Goal: Information Seeking & Learning: Learn about a topic

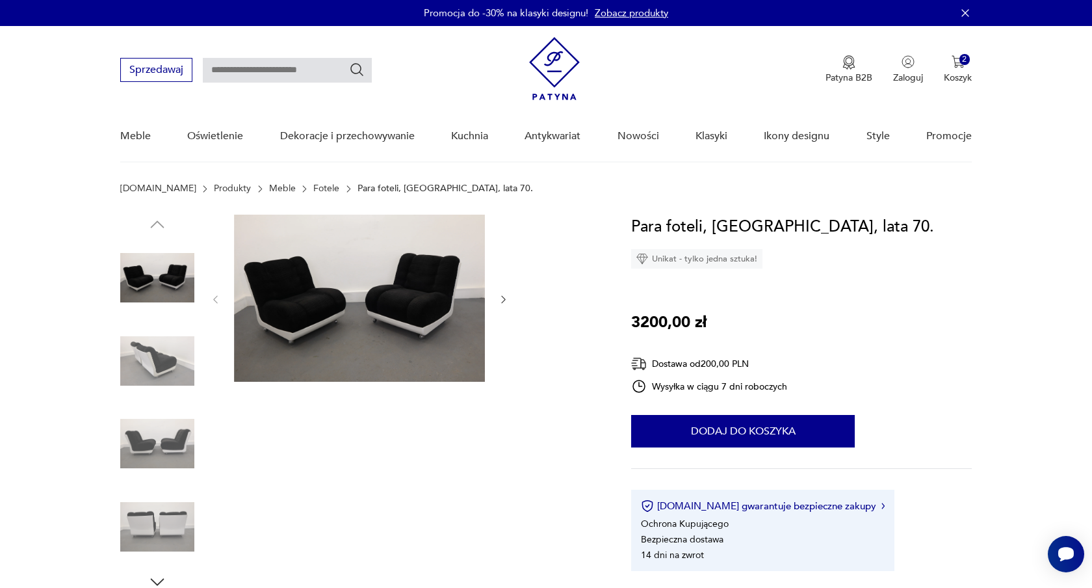
click at [504, 295] on icon "button" at bounding box center [503, 299] width 11 height 11
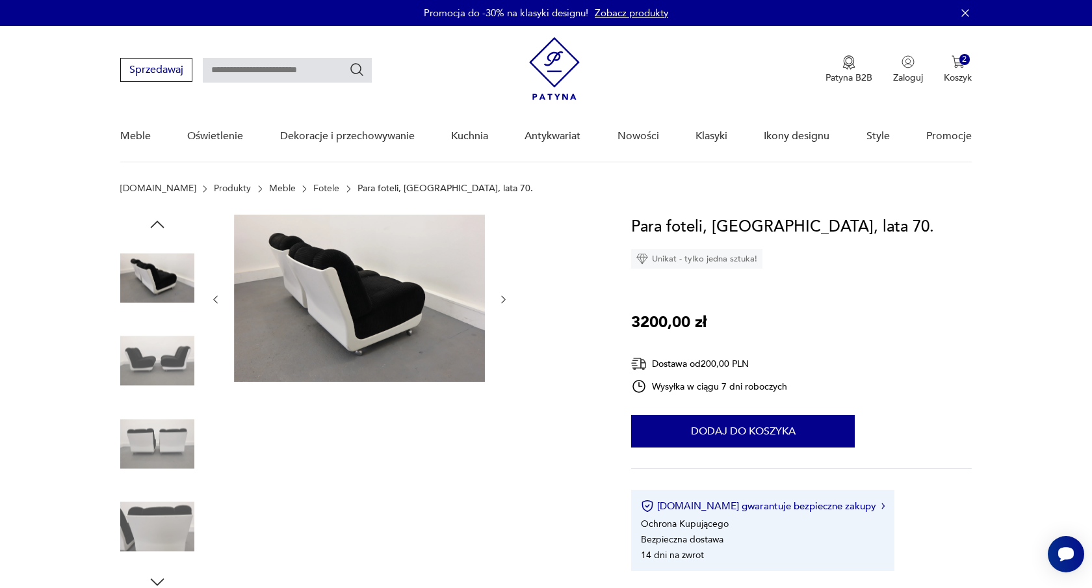
click at [504, 295] on icon "button" at bounding box center [503, 299] width 11 height 11
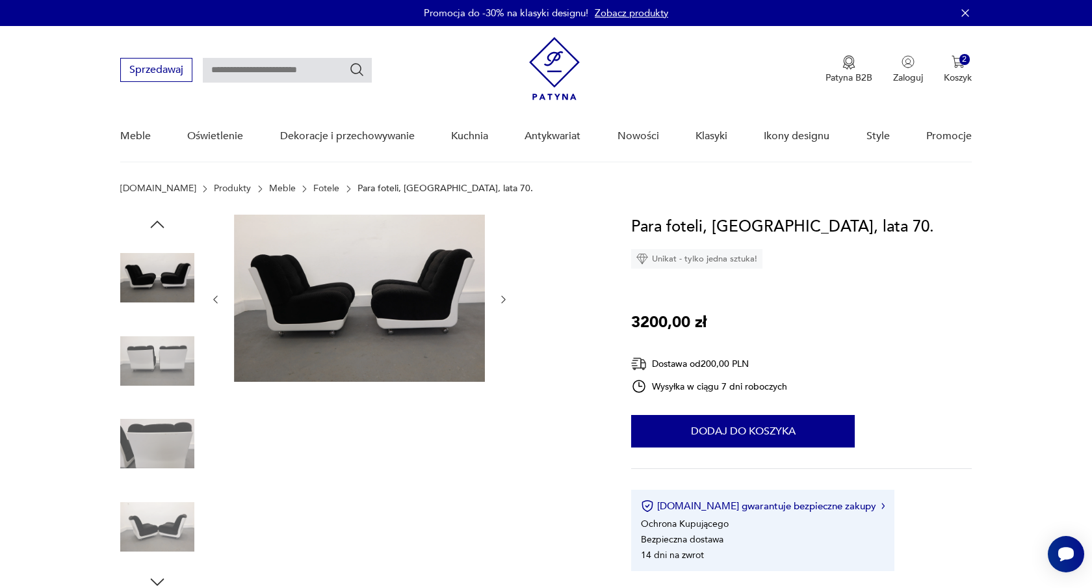
click at [504, 295] on icon "button" at bounding box center [503, 299] width 11 height 11
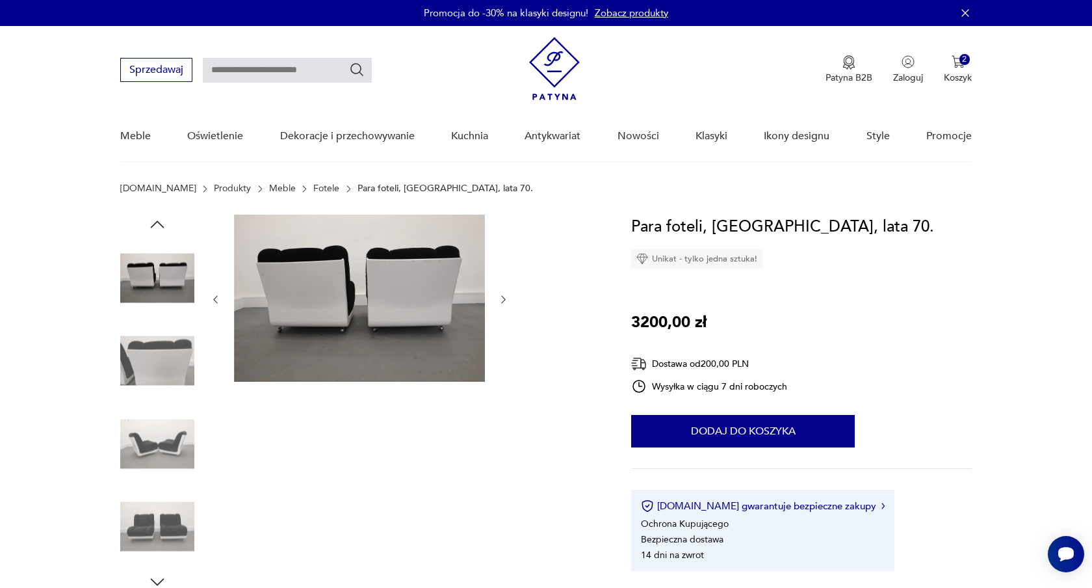
click at [504, 295] on icon "button" at bounding box center [503, 299] width 11 height 11
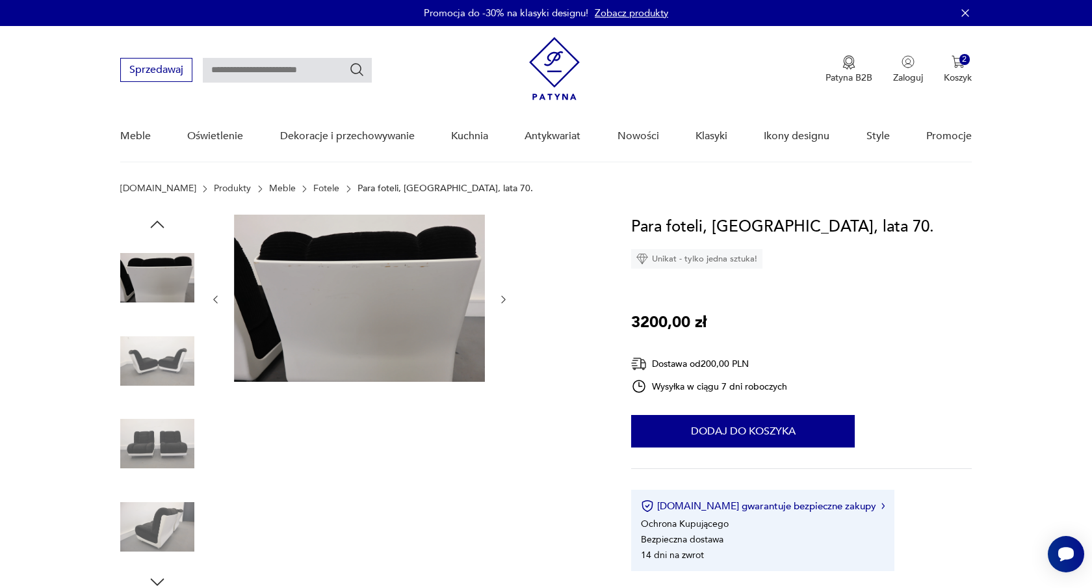
click at [343, 319] on img at bounding box center [359, 298] width 251 height 167
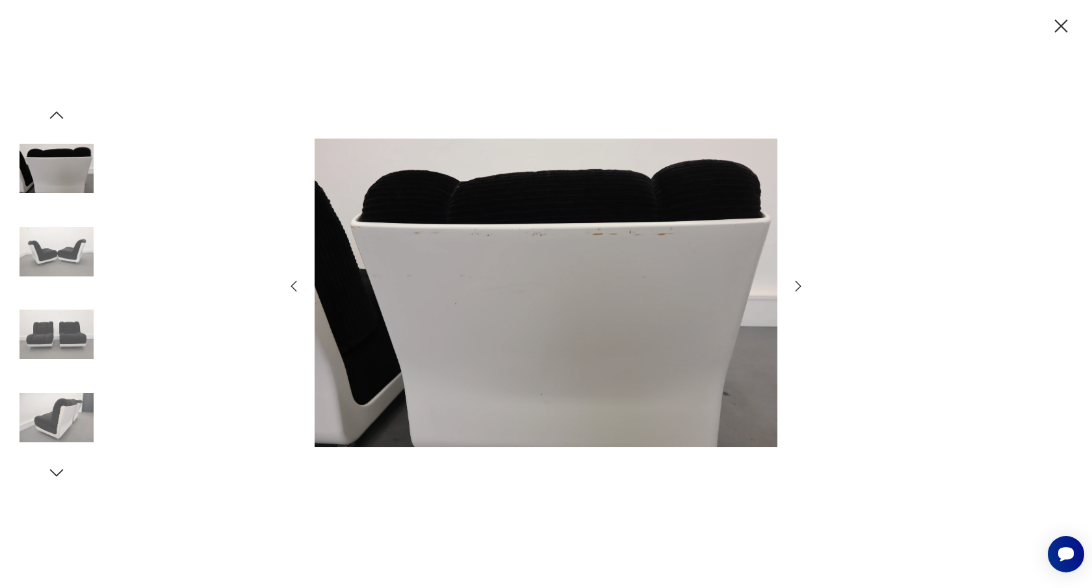
click at [1066, 20] on icon "button" at bounding box center [1061, 26] width 13 height 13
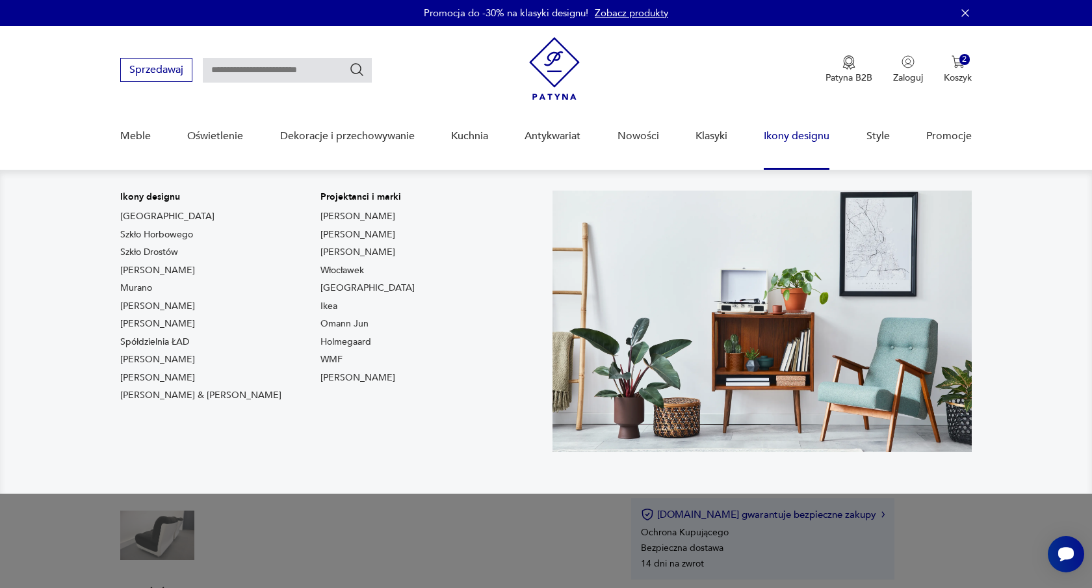
click at [822, 130] on link "Ikony designu" at bounding box center [797, 136] width 66 height 50
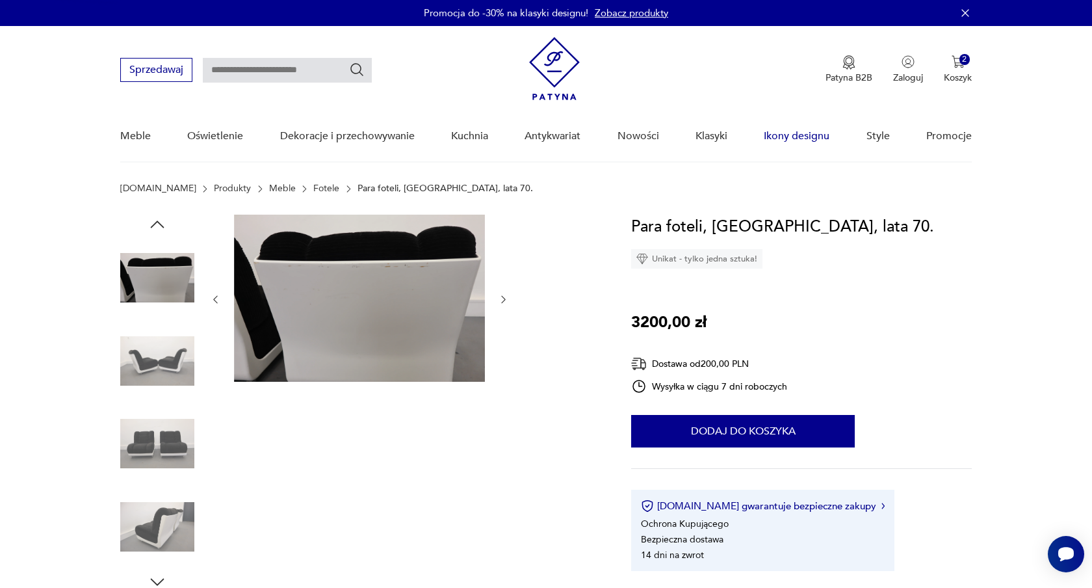
click at [795, 133] on link "Ikony designu" at bounding box center [797, 136] width 66 height 50
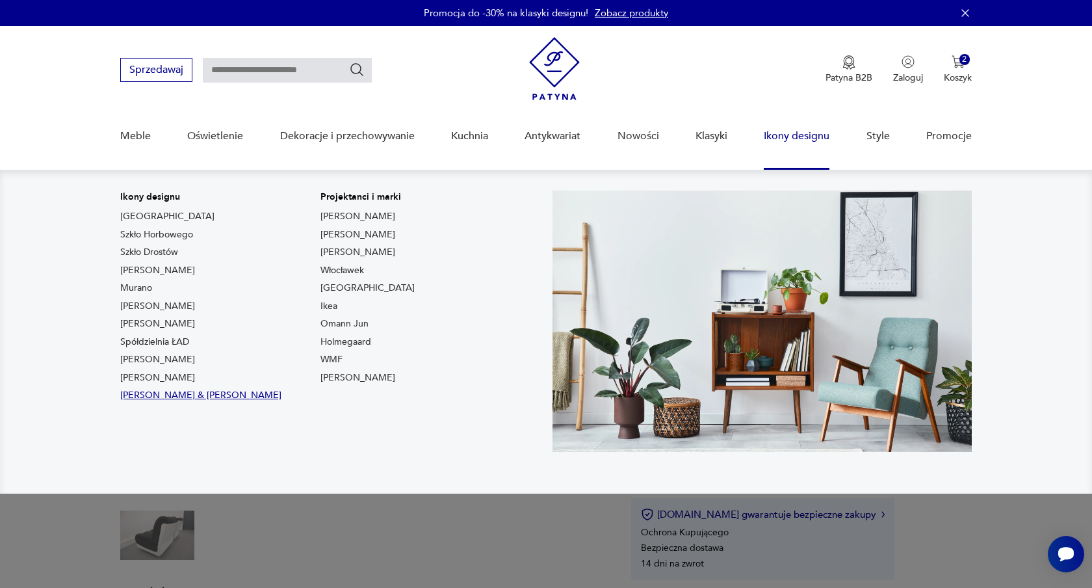
click at [187, 395] on link "Ray & Charles Eames" at bounding box center [200, 395] width 161 height 13
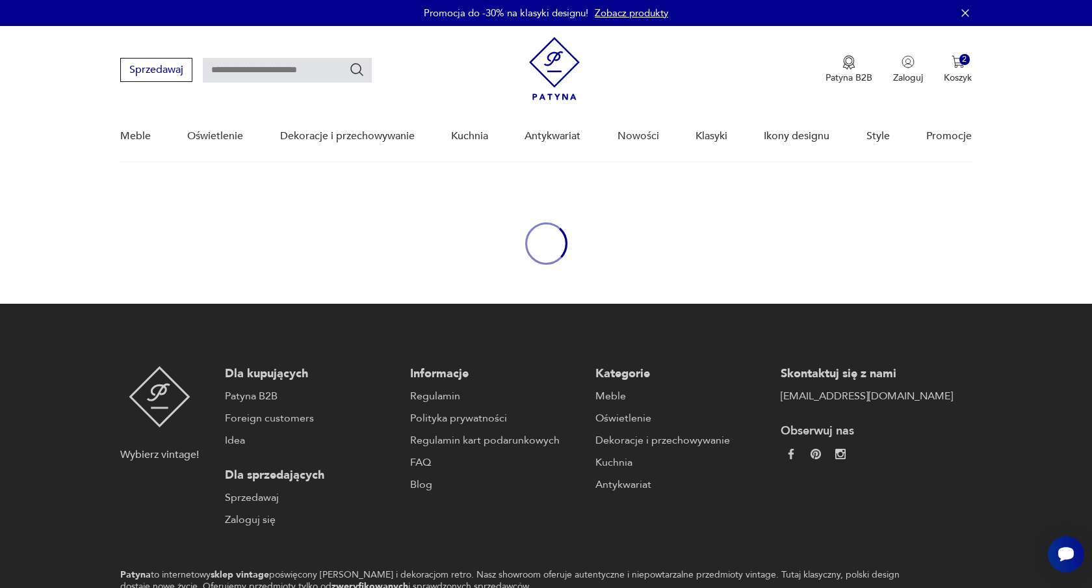
type input "*****"
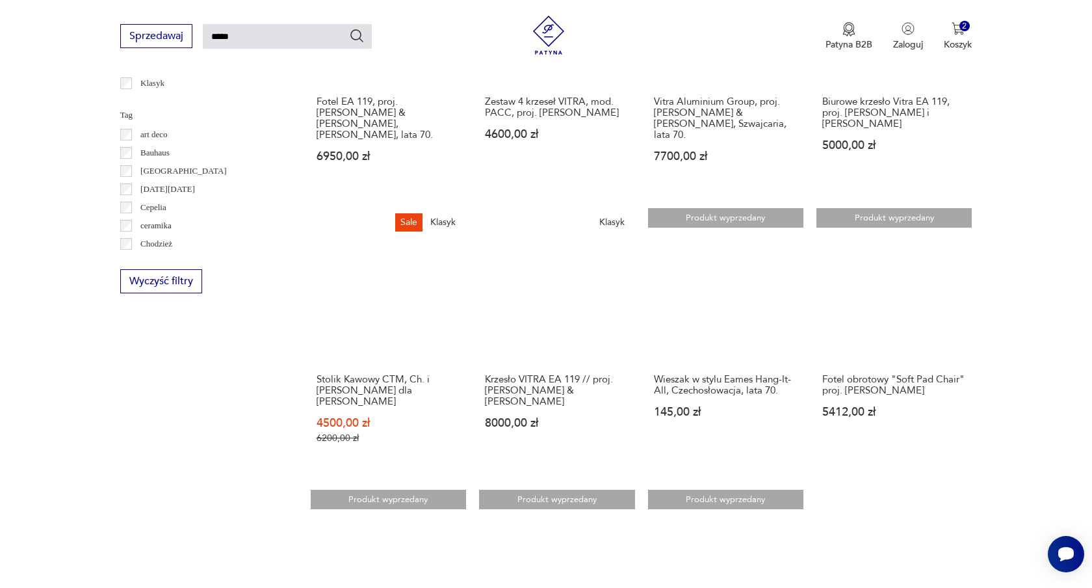
scroll to position [583, 0]
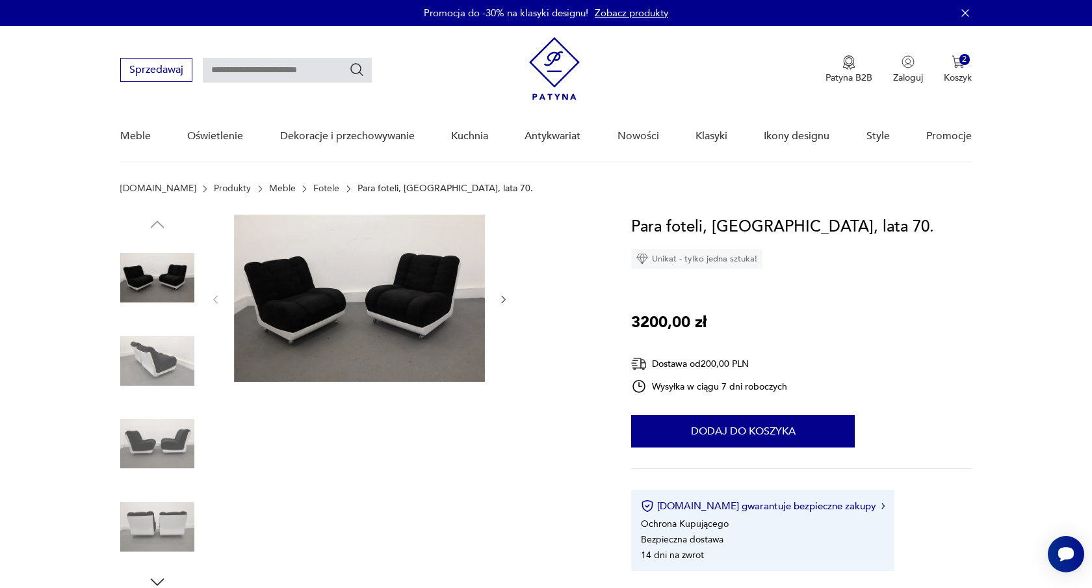
click at [313, 190] on link "Fotele" at bounding box center [326, 188] width 26 height 10
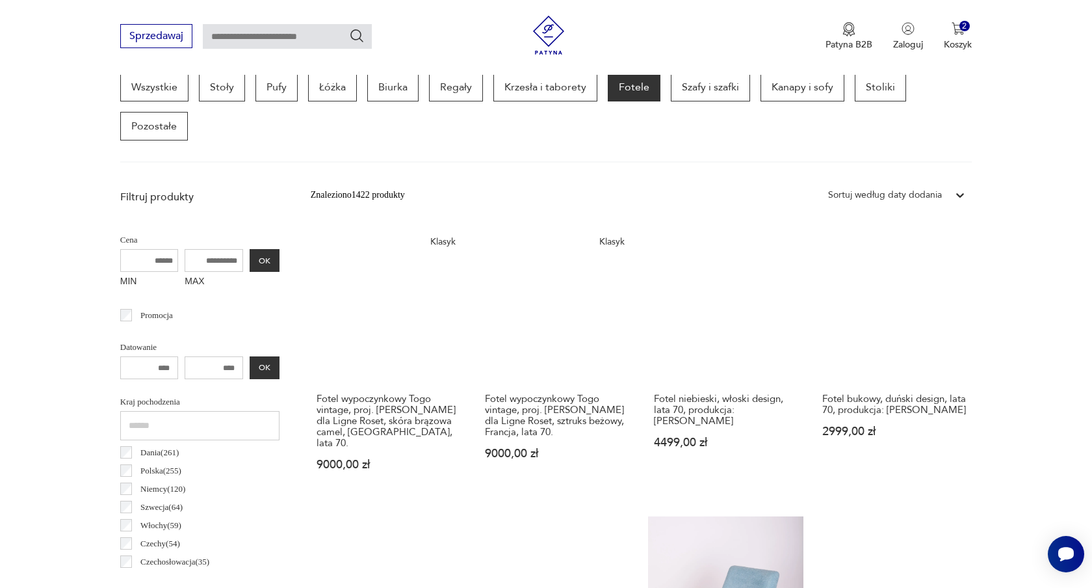
scroll to position [364, 0]
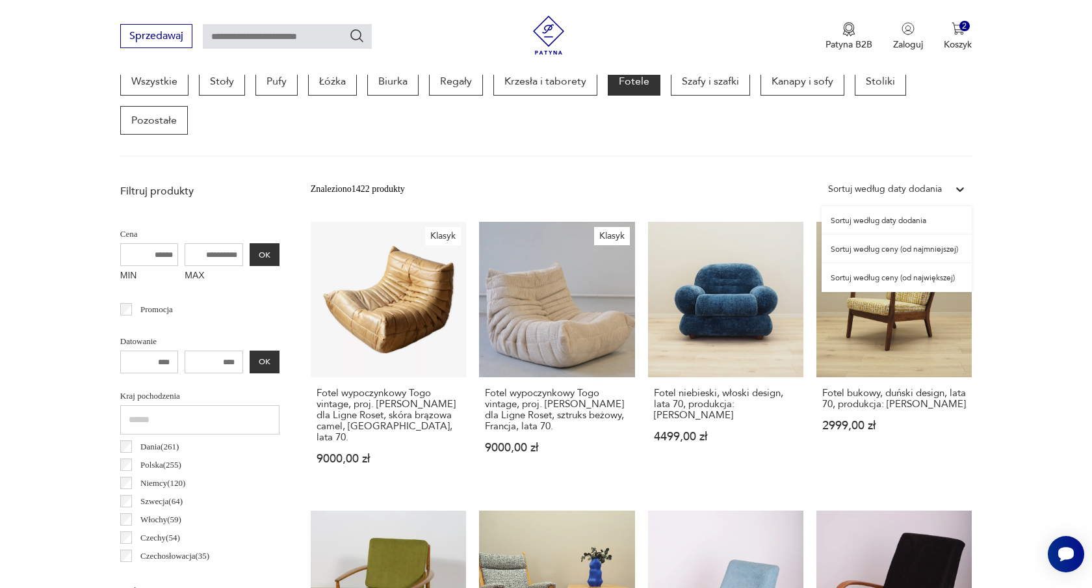
click at [958, 185] on icon at bounding box center [960, 189] width 13 height 13
click at [929, 252] on div "Sortuj według ceny (od najmniejszej)" at bounding box center [897, 249] width 150 height 29
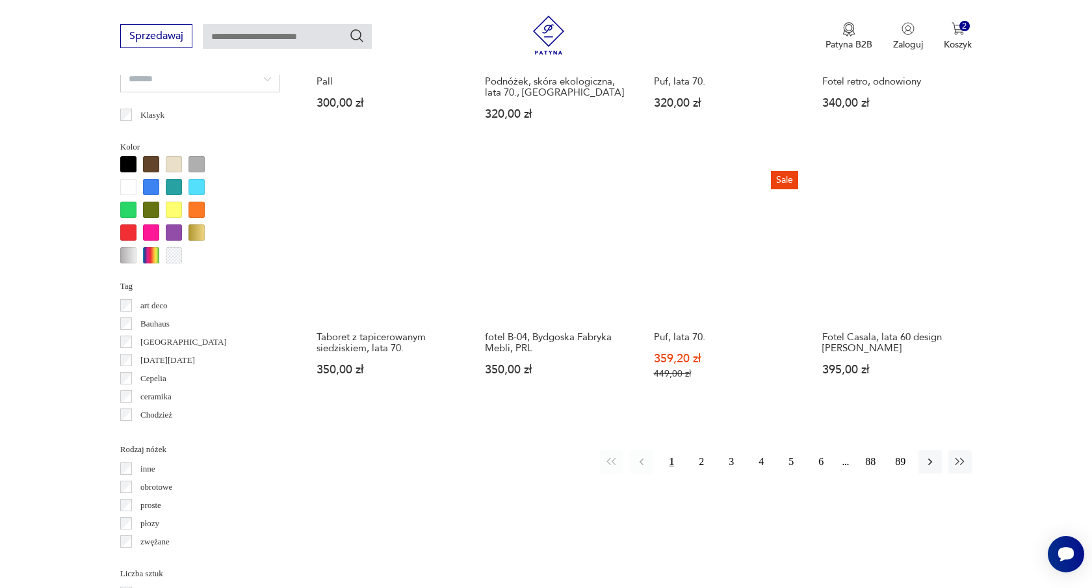
scroll to position [1197, 0]
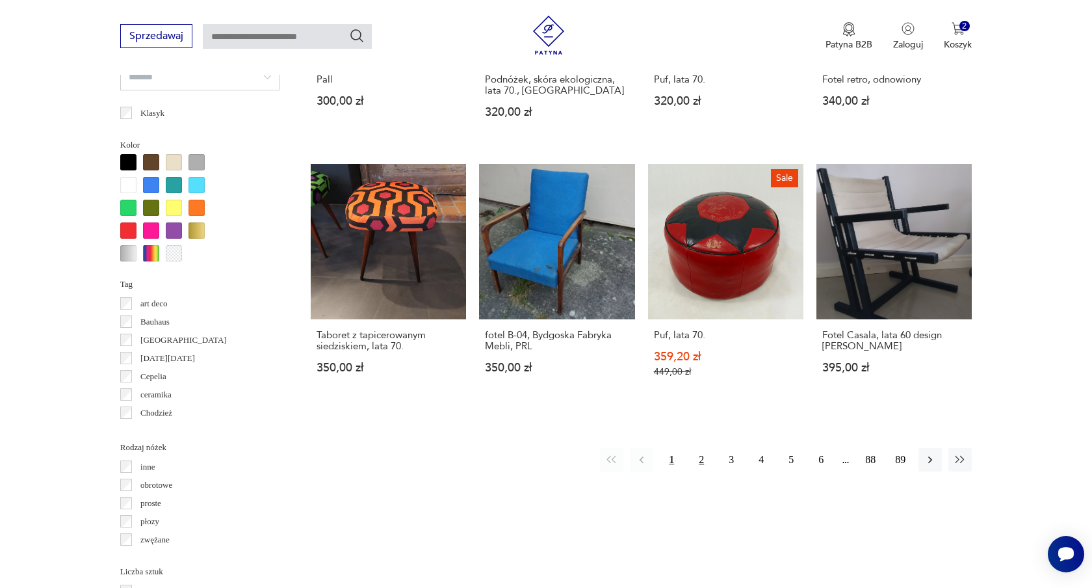
click at [700, 460] on button "2" at bounding box center [701, 459] width 23 height 23
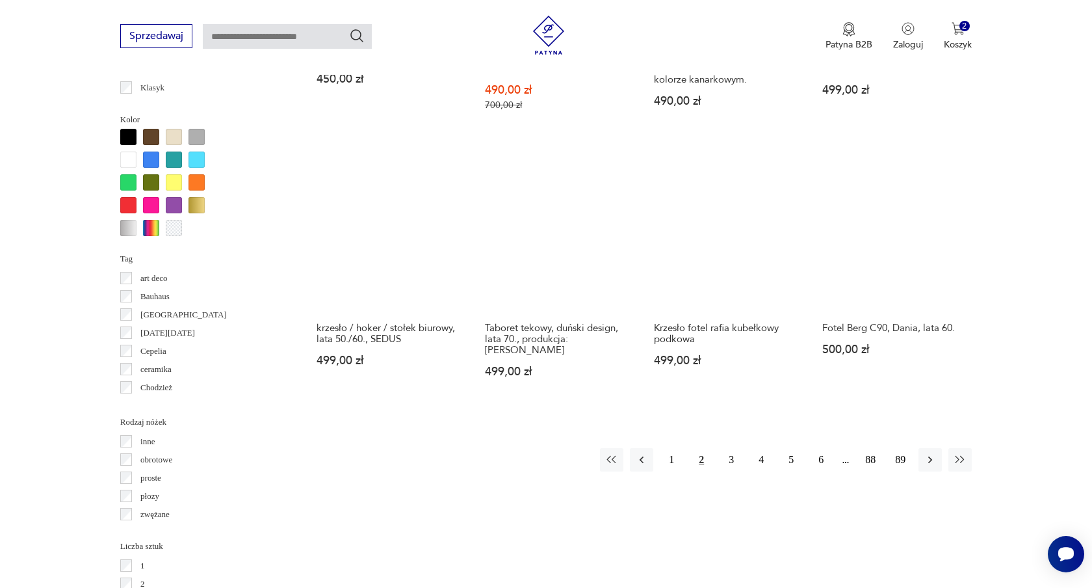
scroll to position [1223, 0]
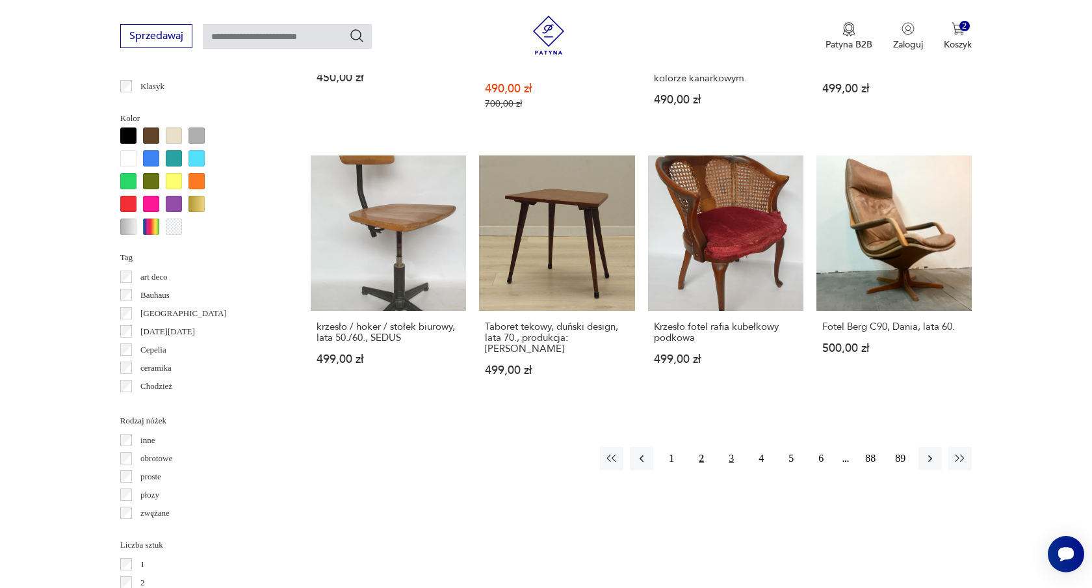
click at [735, 449] on button "3" at bounding box center [731, 458] width 23 height 23
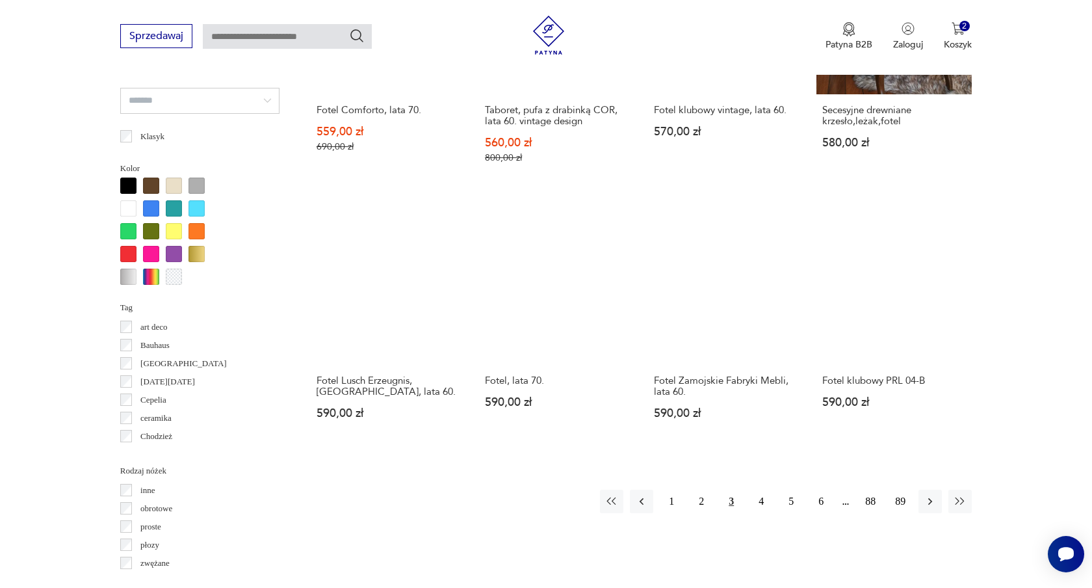
scroll to position [1174, 0]
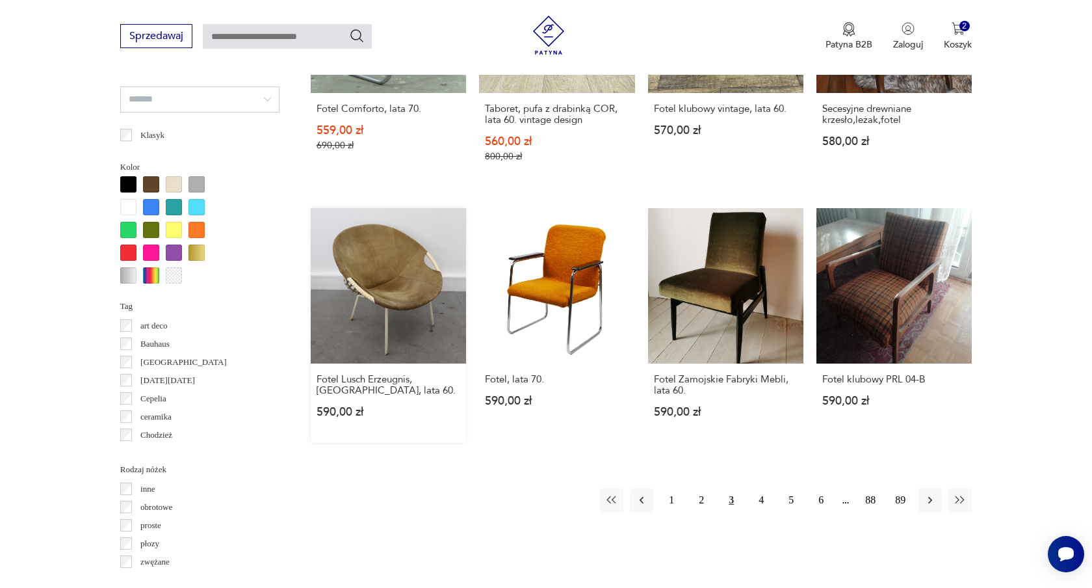
click at [375, 282] on link "Fotel Lusch Erzeugnis, Niemcy, lata 60. 590,00 zł" at bounding box center [388, 325] width 155 height 235
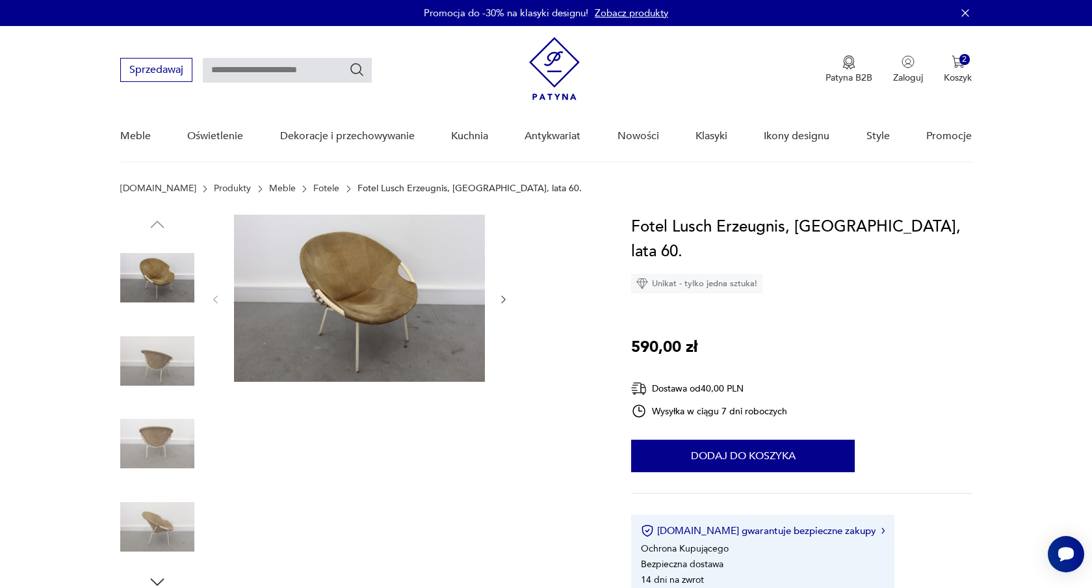
click at [375, 282] on img at bounding box center [359, 298] width 251 height 167
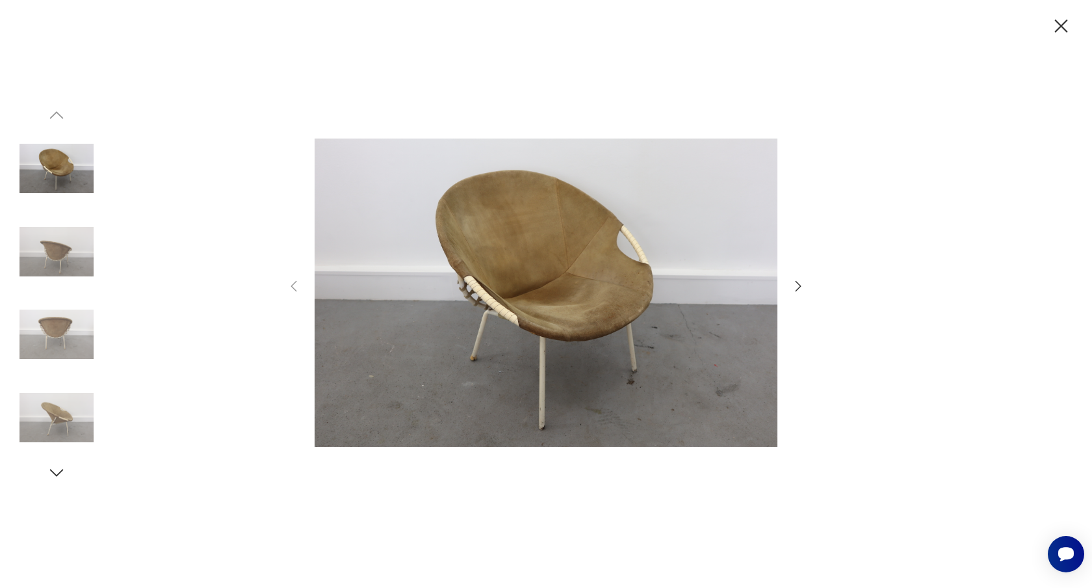
click at [502, 267] on img at bounding box center [546, 292] width 463 height 470
click at [799, 284] on icon "button" at bounding box center [799, 286] width 6 height 10
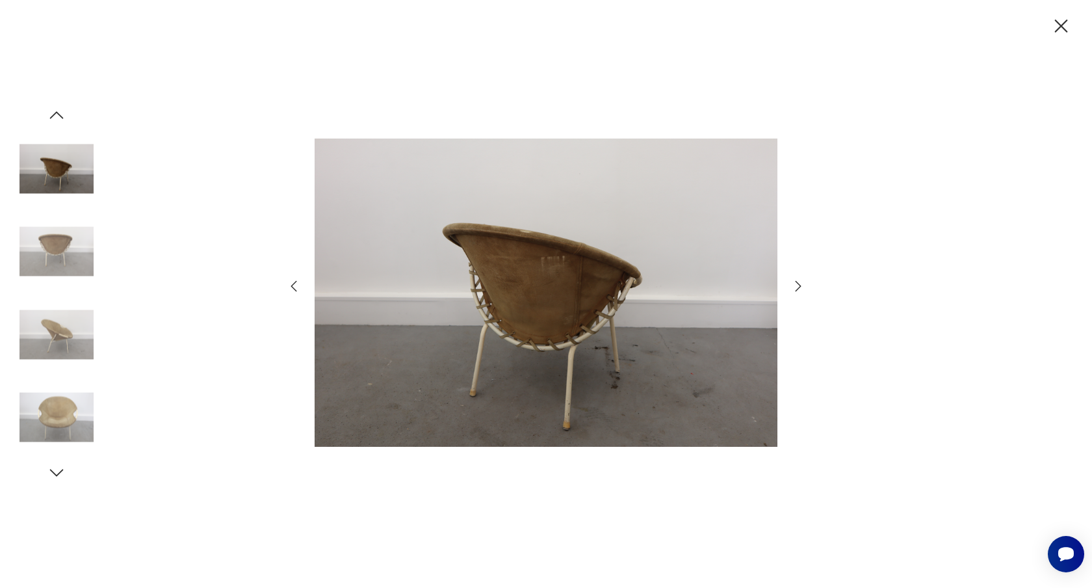
click at [799, 284] on icon "button" at bounding box center [799, 286] width 6 height 10
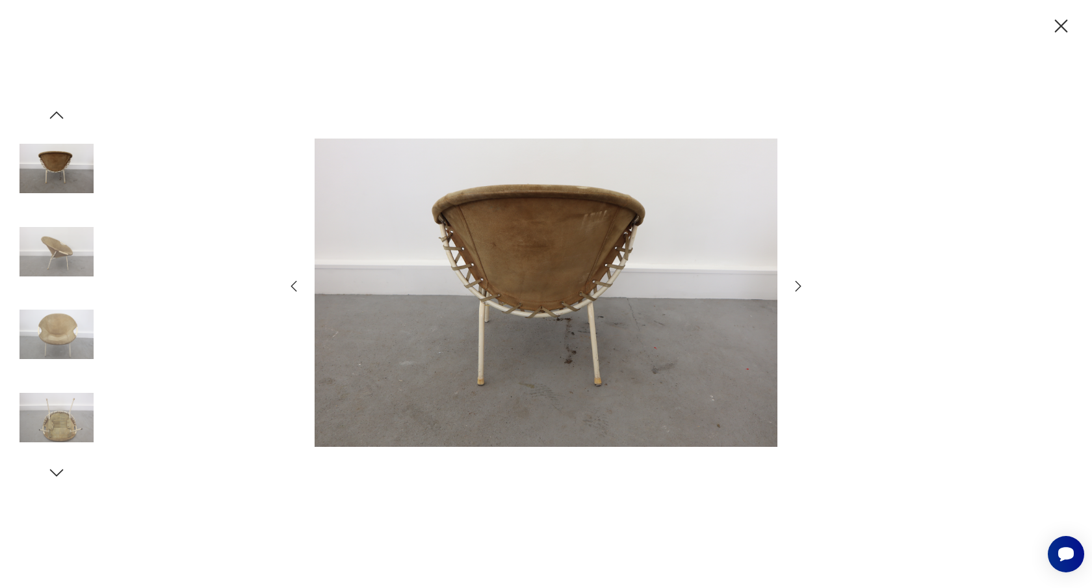
click at [602, 254] on img at bounding box center [546, 292] width 463 height 470
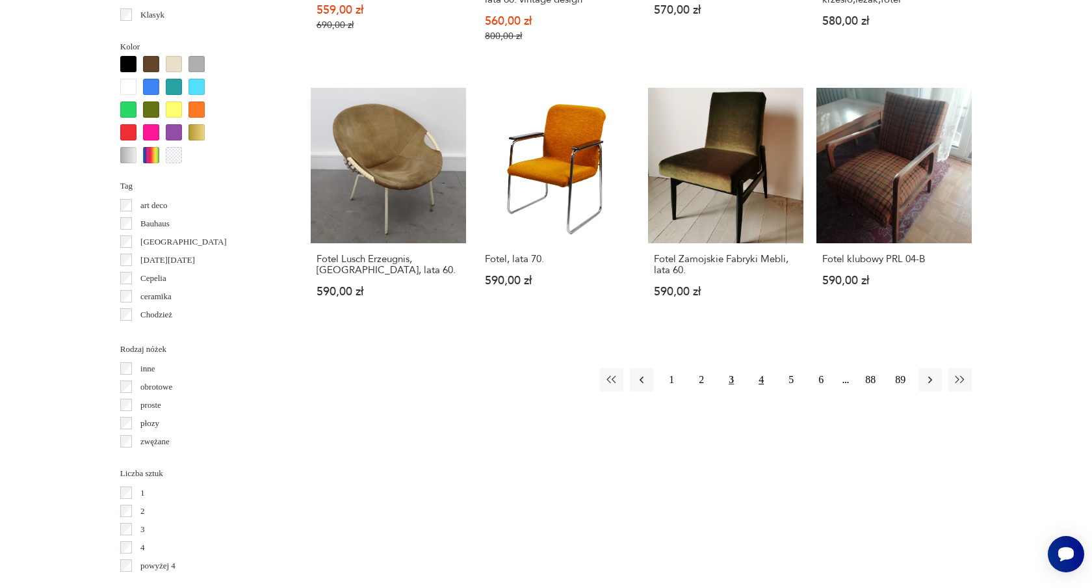
click at [758, 378] on button "4" at bounding box center [761, 379] width 23 height 23
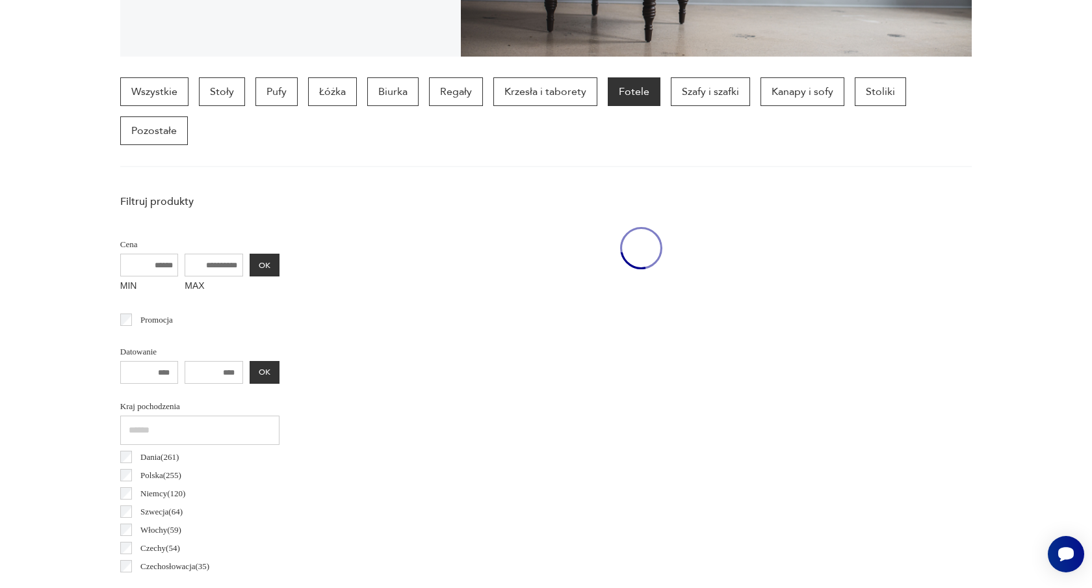
scroll to position [345, 0]
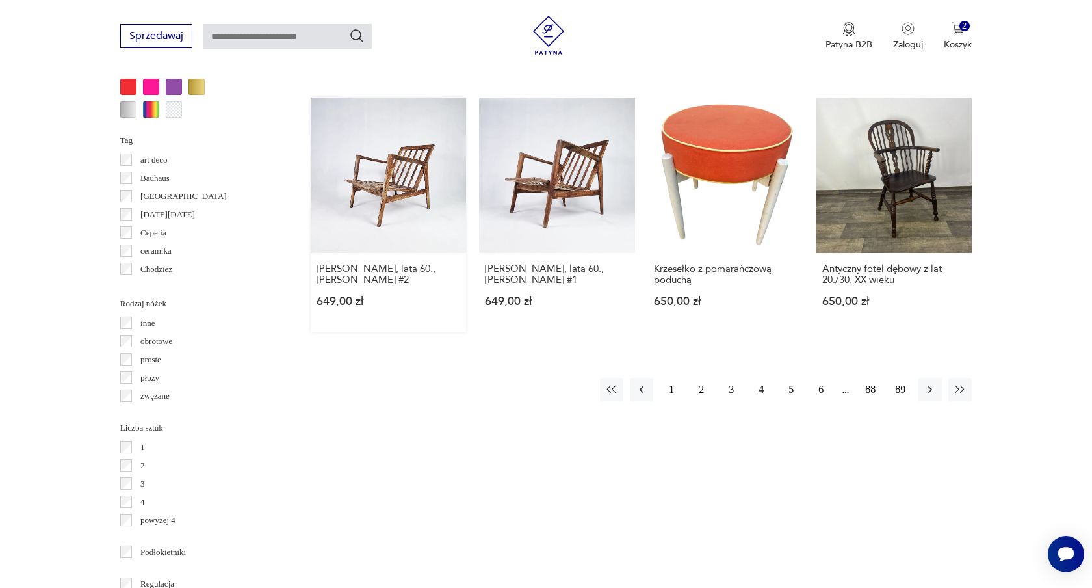
scroll to position [1349, 0]
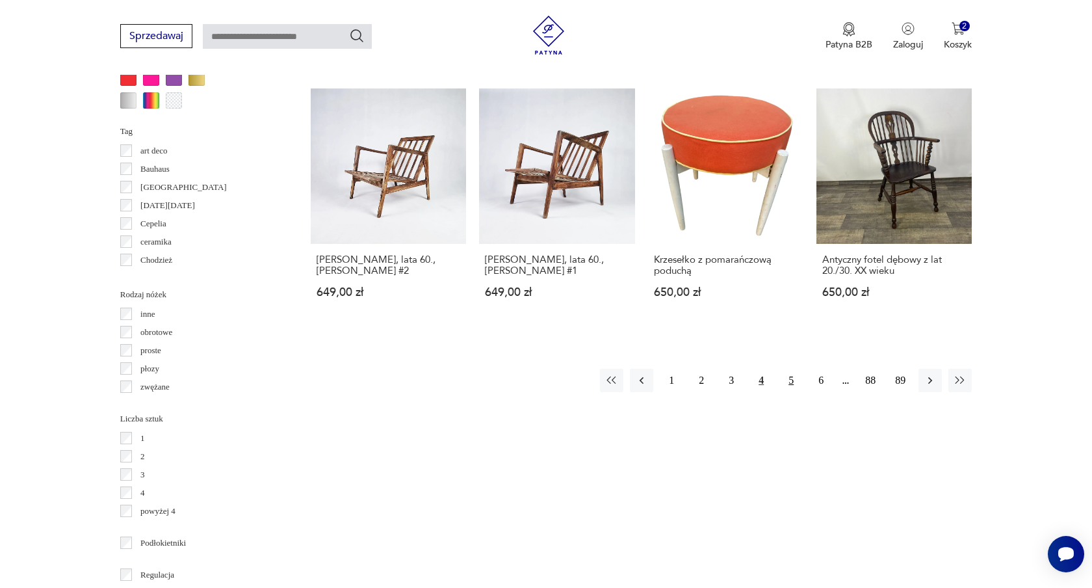
click at [793, 369] on button "5" at bounding box center [791, 380] width 23 height 23
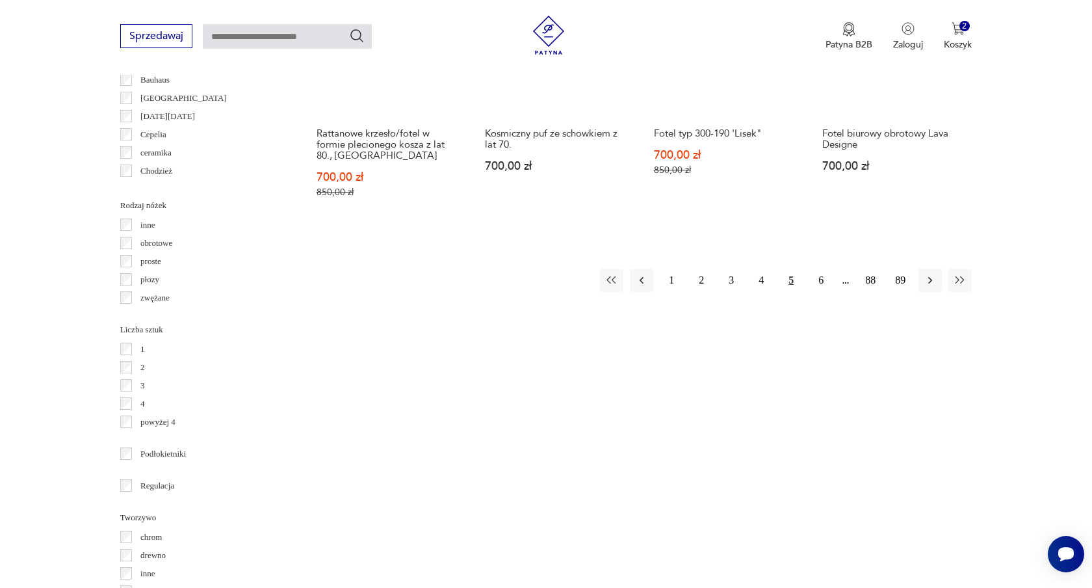
scroll to position [1440, 0]
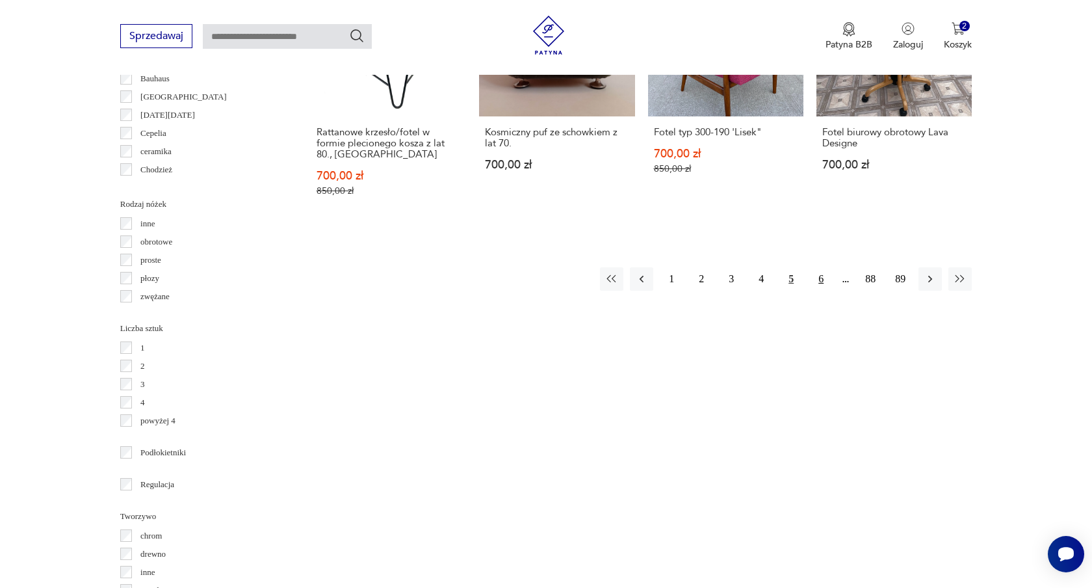
click at [819, 280] on button "6" at bounding box center [821, 278] width 23 height 23
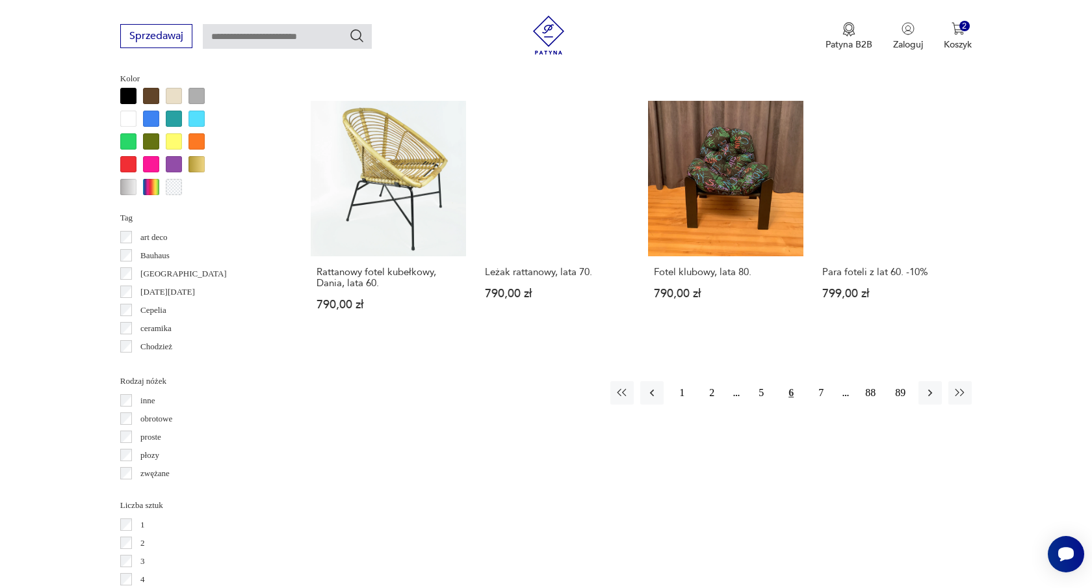
scroll to position [1286, 0]
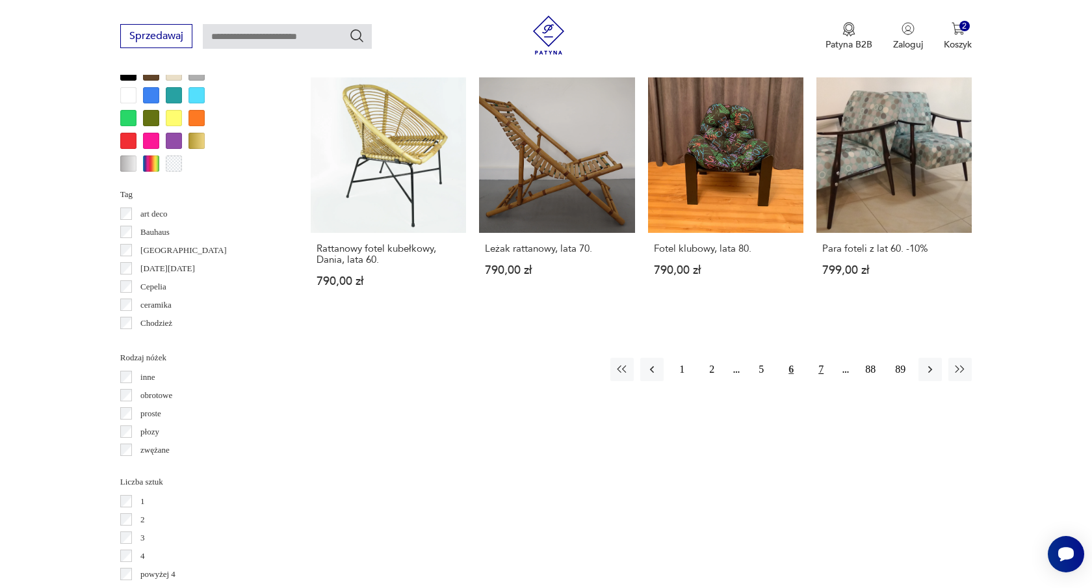
click at [823, 358] on button "7" at bounding box center [821, 369] width 23 height 23
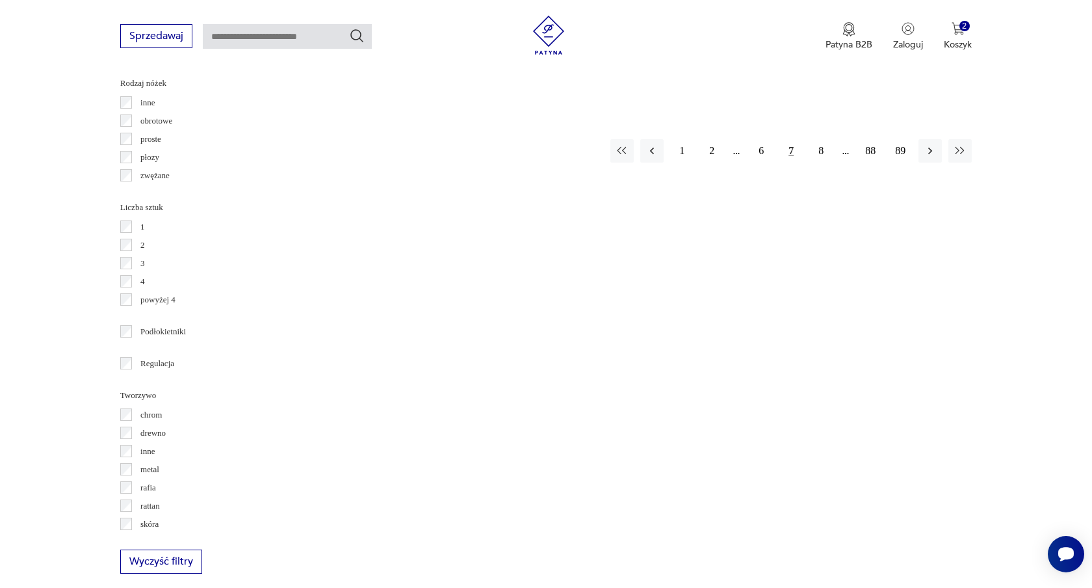
scroll to position [1568, 0]
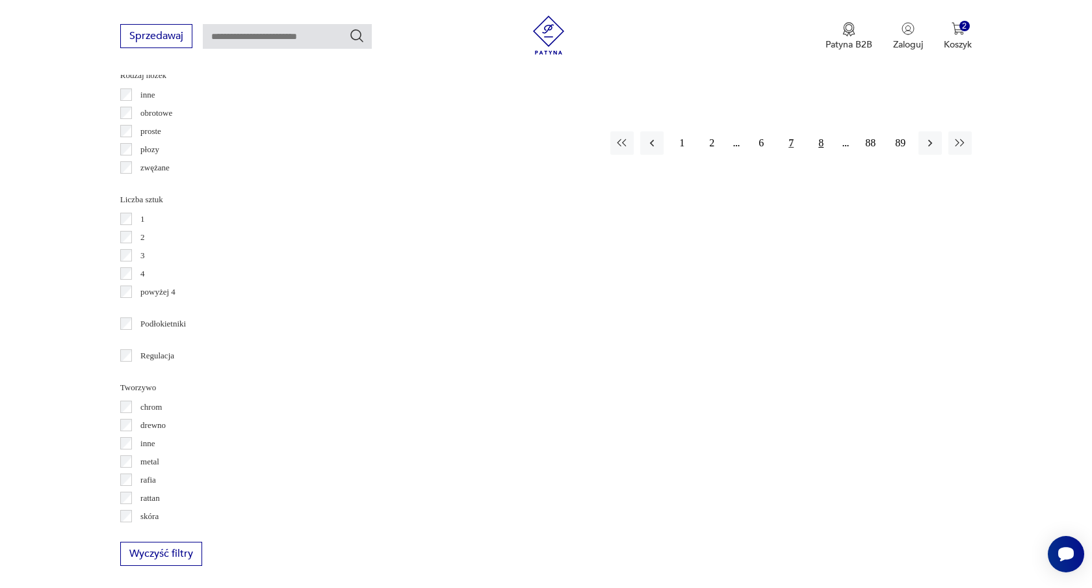
click at [823, 132] on button "8" at bounding box center [821, 142] width 23 height 23
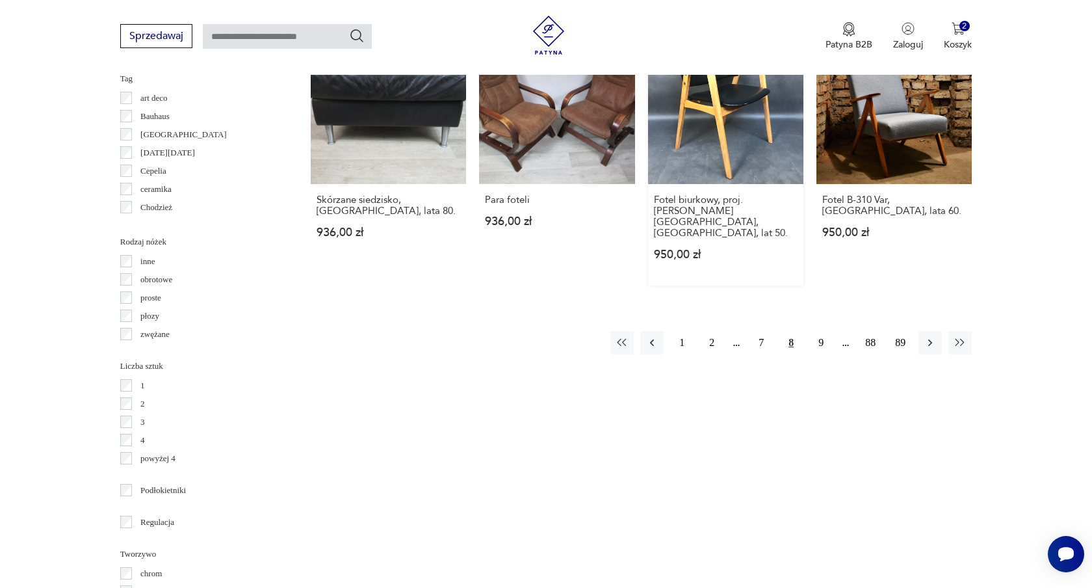
scroll to position [1403, 0]
click at [821, 330] on button "9" at bounding box center [821, 341] width 23 height 23
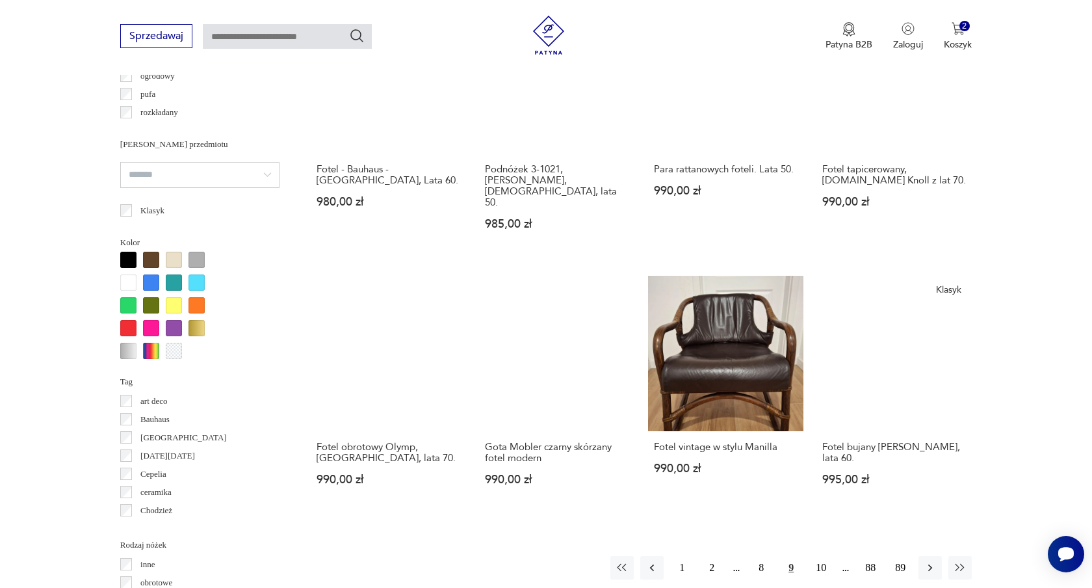
scroll to position [1100, 0]
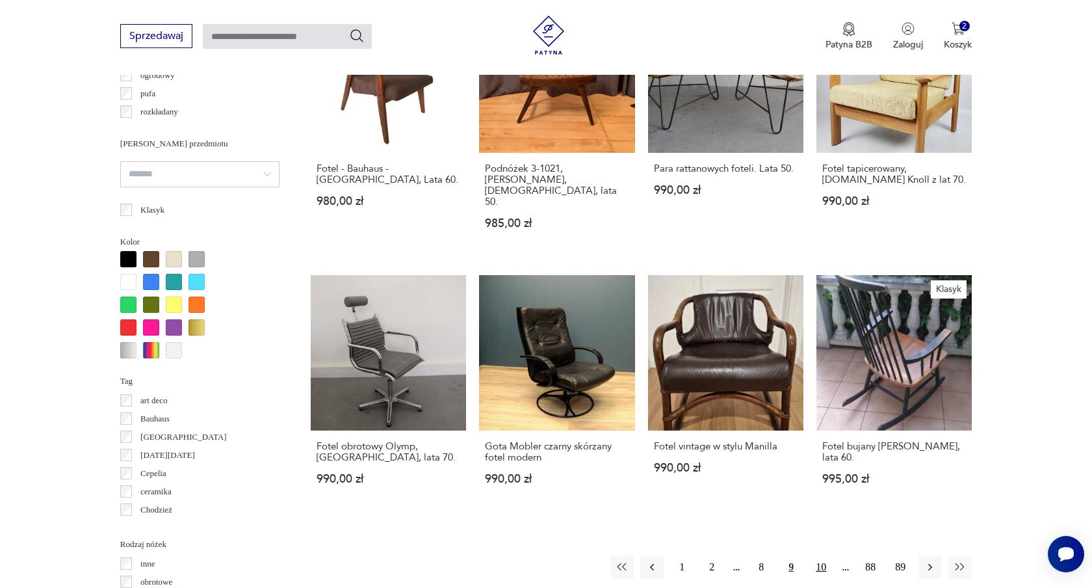
click at [821, 555] on button "10" at bounding box center [821, 566] width 23 height 23
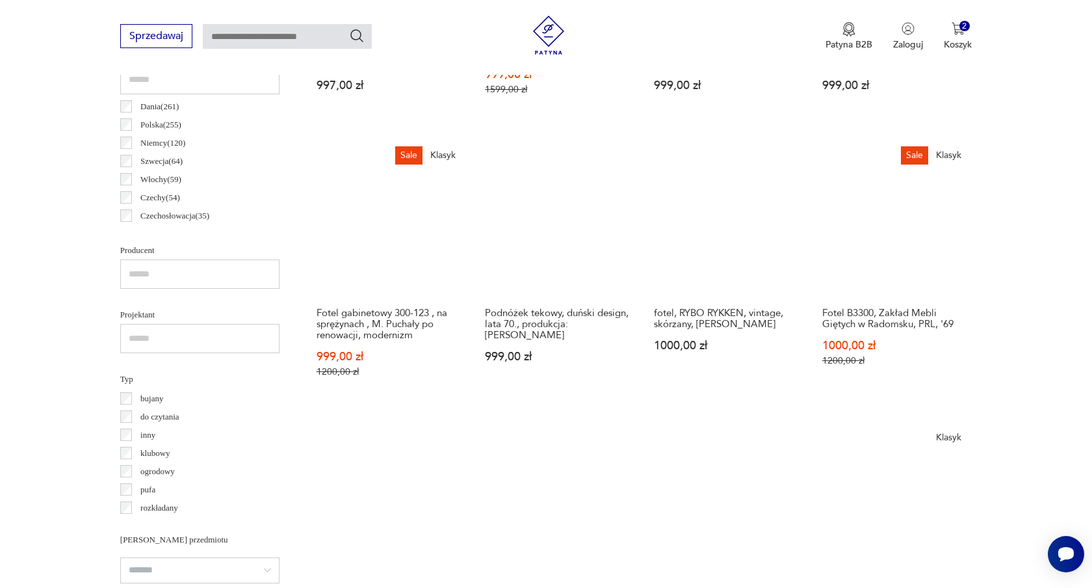
scroll to position [702, 0]
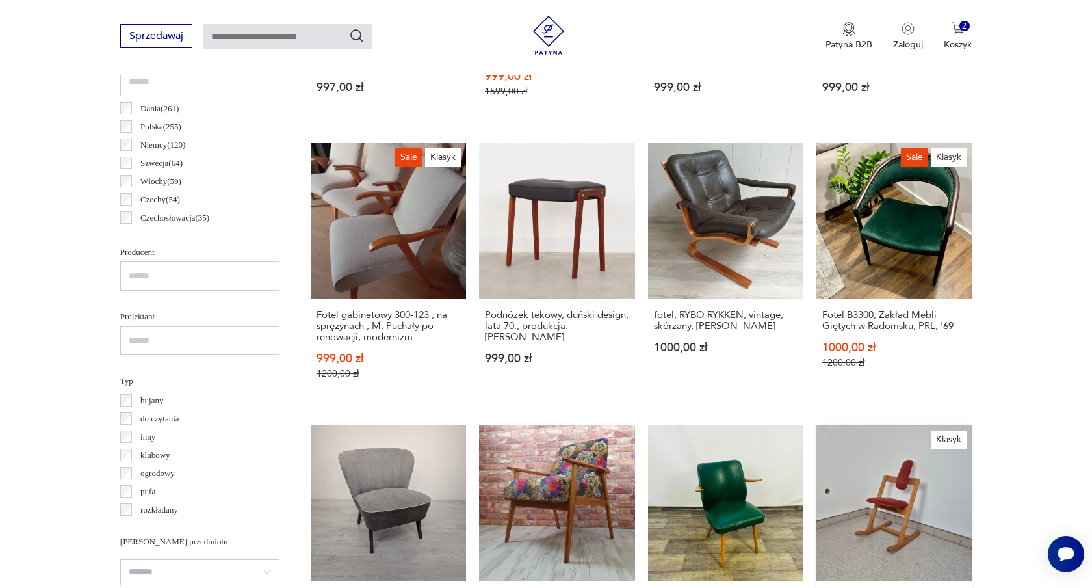
click at [936, 478] on link "Klasyk Balansujące krzesło Pendulum, proj. [PERSON_NAME] dla Stokke, [GEOGRAPHI…" at bounding box center [894, 553] width 155 height 257
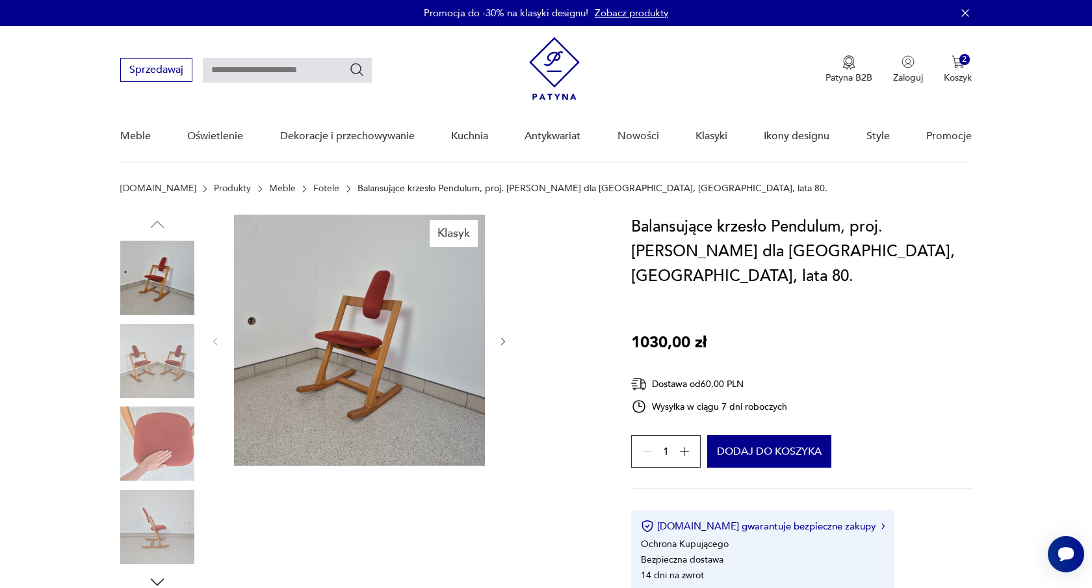
click at [160, 514] on img at bounding box center [157, 527] width 74 height 74
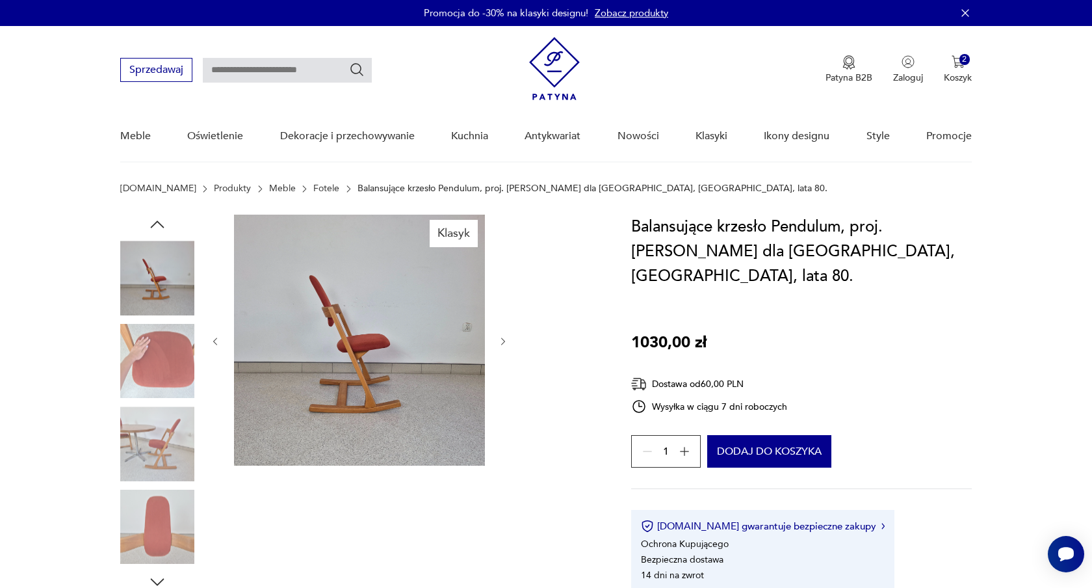
click at [504, 345] on icon "button" at bounding box center [503, 341] width 11 height 11
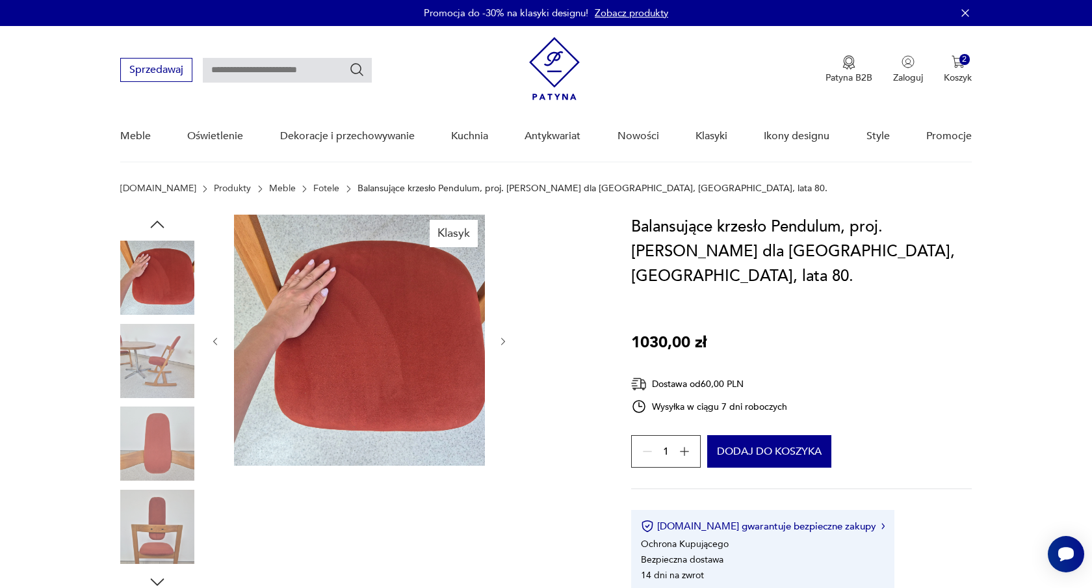
click at [504, 345] on icon "button" at bounding box center [503, 341] width 11 height 11
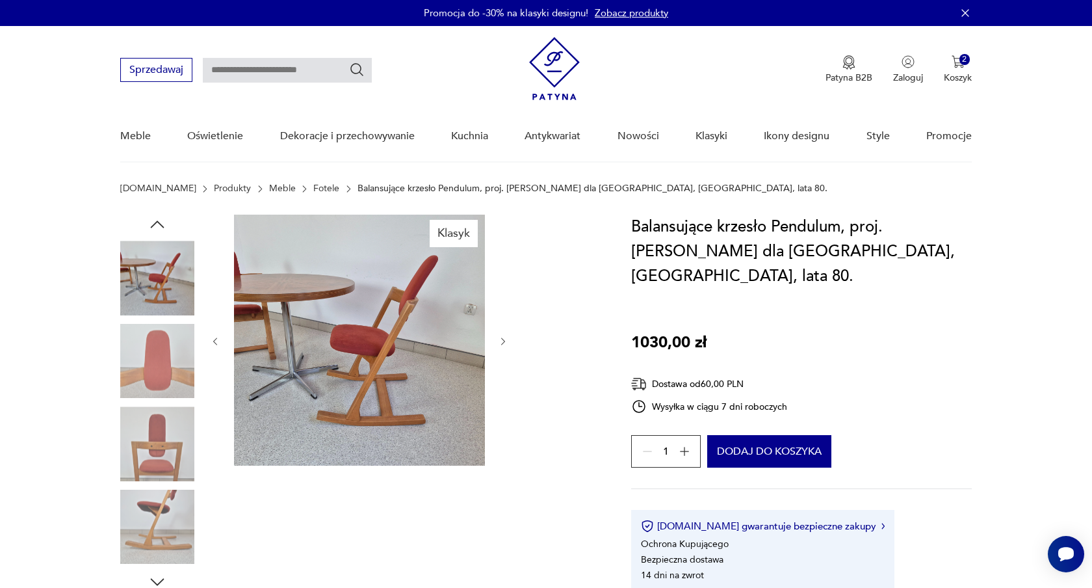
click at [504, 345] on icon "button" at bounding box center [503, 341] width 11 height 11
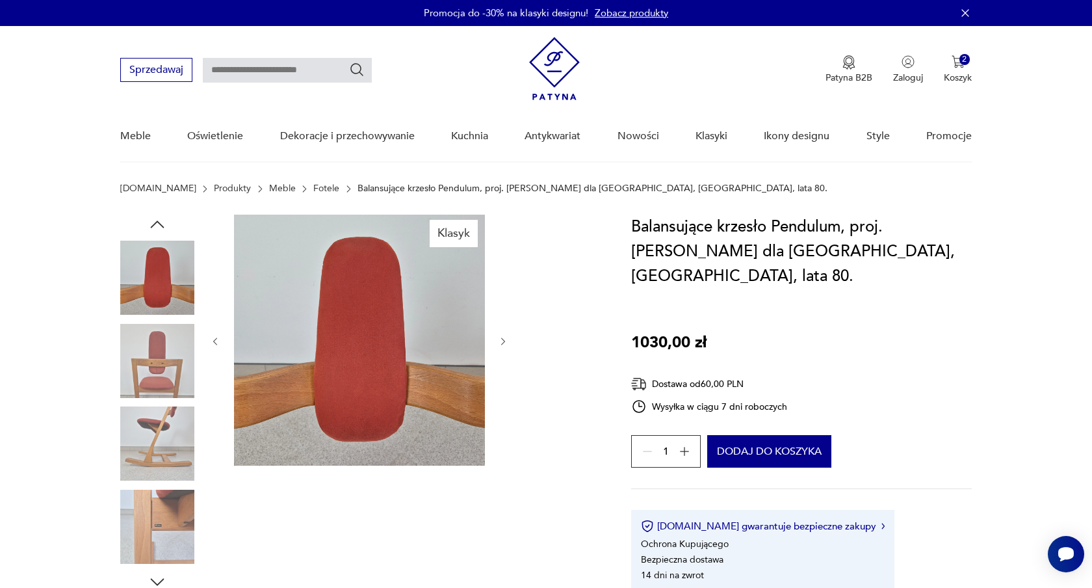
click at [504, 345] on icon "button" at bounding box center [503, 341] width 11 height 11
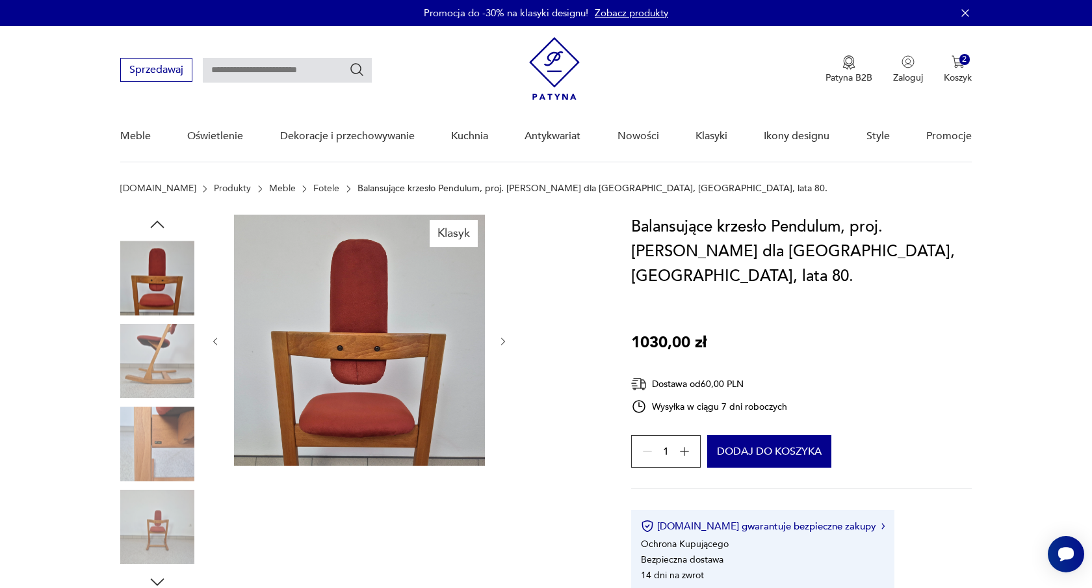
click at [504, 345] on icon "button" at bounding box center [503, 341] width 11 height 11
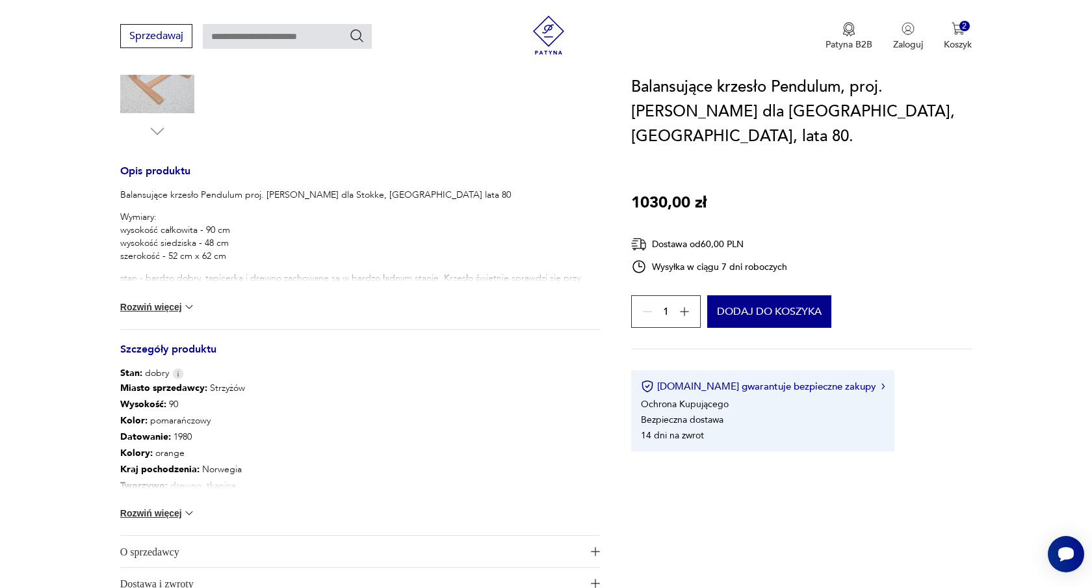
scroll to position [451, 0]
click at [172, 303] on button "Rozwiń więcej" at bounding box center [157, 306] width 75 height 13
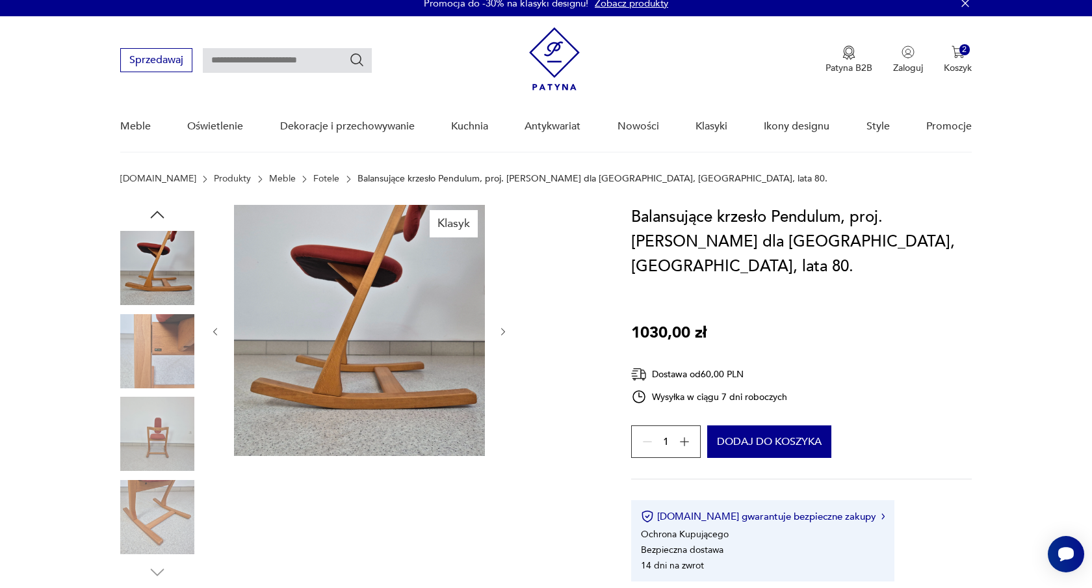
scroll to position [0, 0]
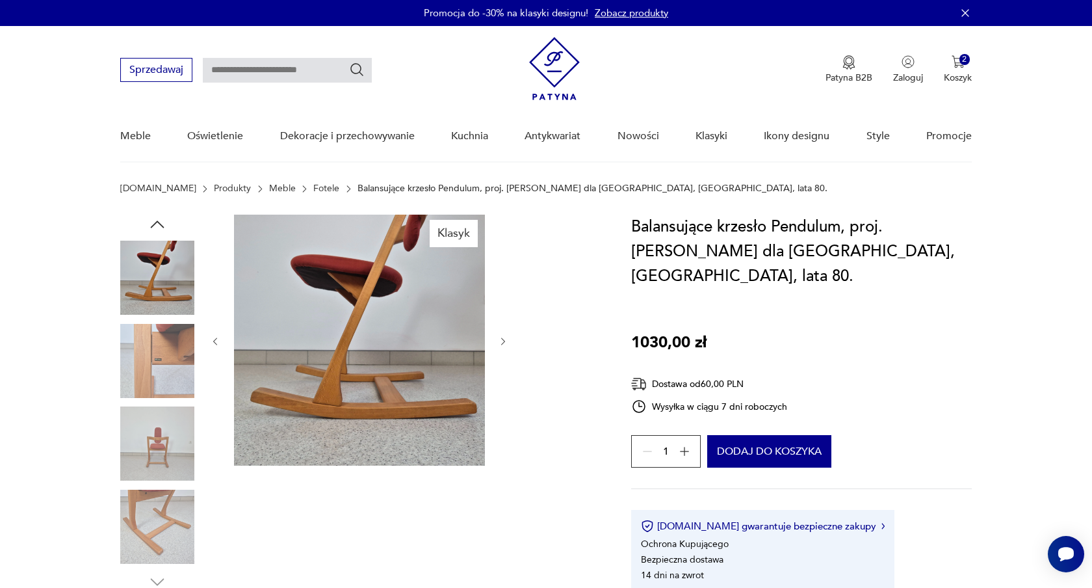
click at [166, 267] on img at bounding box center [157, 278] width 74 height 74
click at [218, 337] on icon "button" at bounding box center [215, 341] width 11 height 11
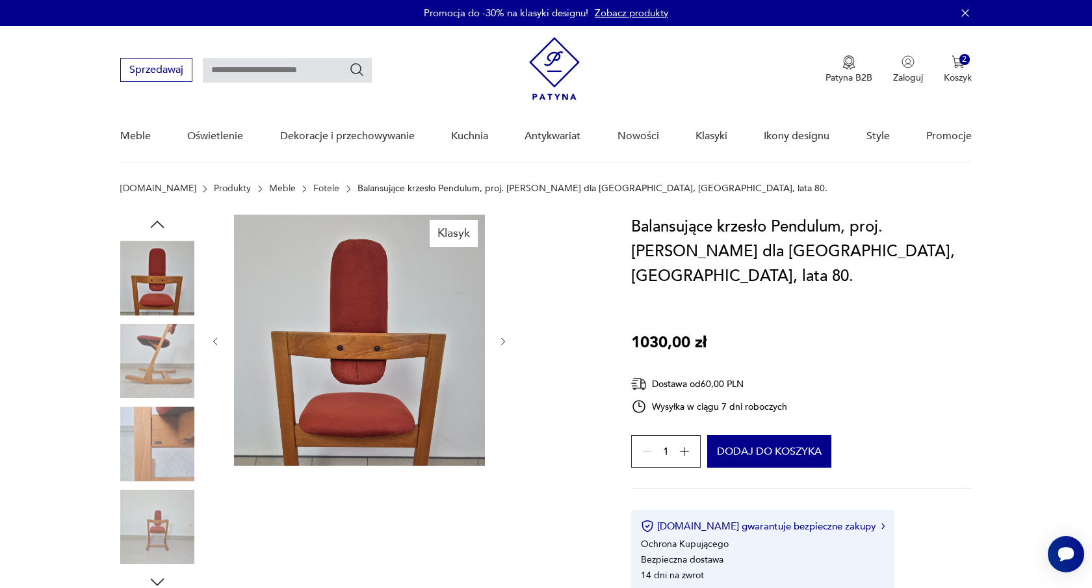
click at [166, 530] on img at bounding box center [157, 527] width 74 height 74
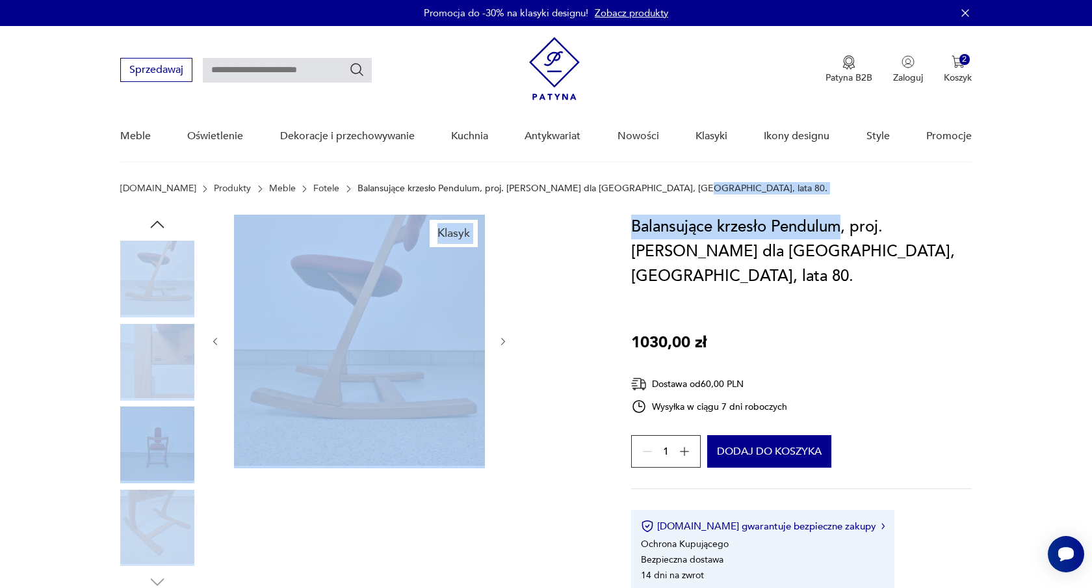
drag, startPoint x: 843, startPoint y: 223, endPoint x: 637, endPoint y: 213, distance: 206.4
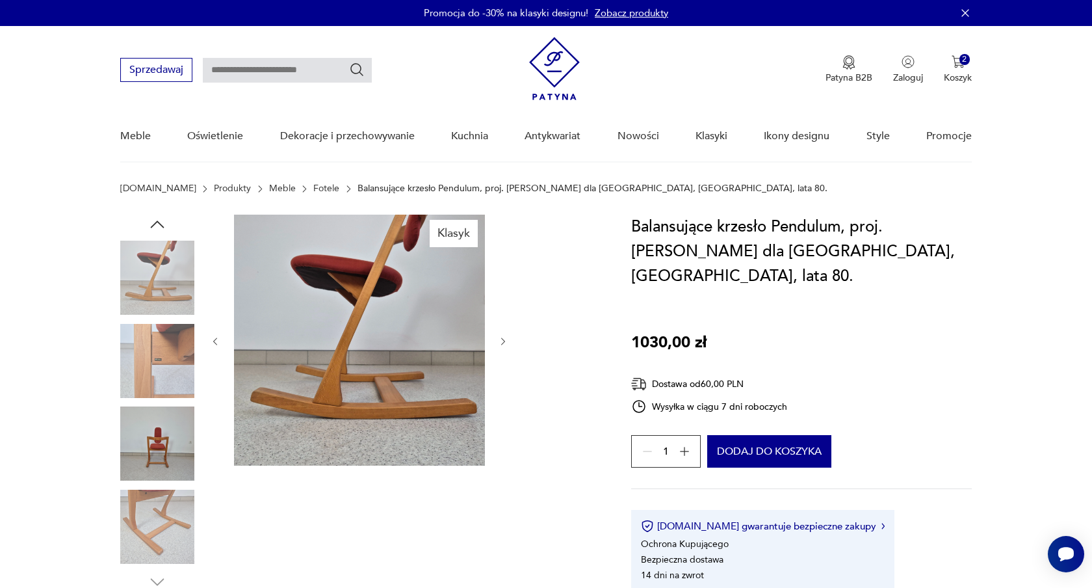
click at [588, 230] on div "Klasyk" at bounding box center [360, 403] width 480 height 377
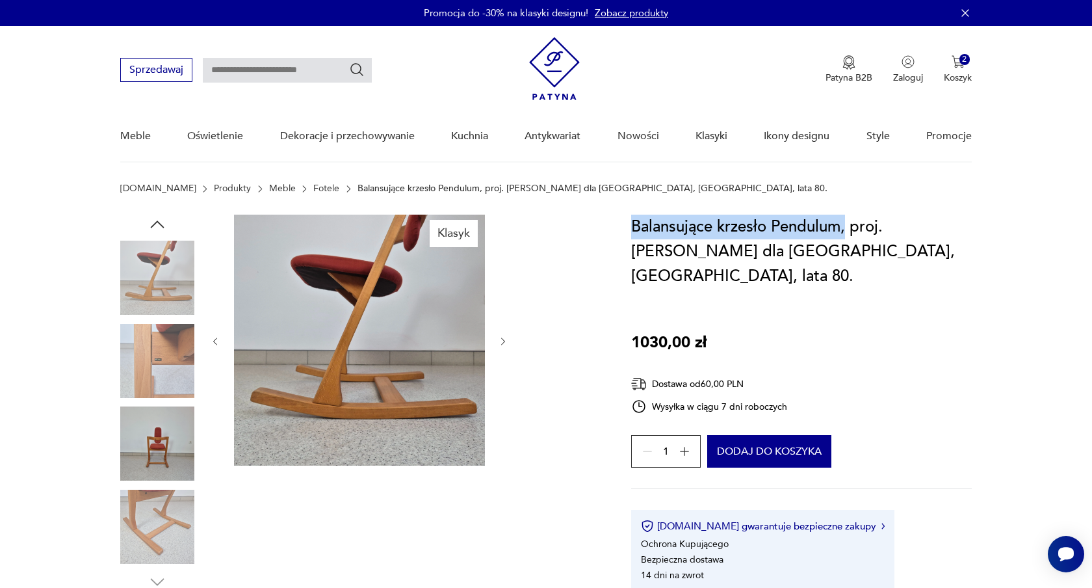
drag, startPoint x: 845, startPoint y: 224, endPoint x: 631, endPoint y: 215, distance: 214.1
copy h1 "Balansujące krzesło Pendulum,"
